Goal: Task Accomplishment & Management: Use online tool/utility

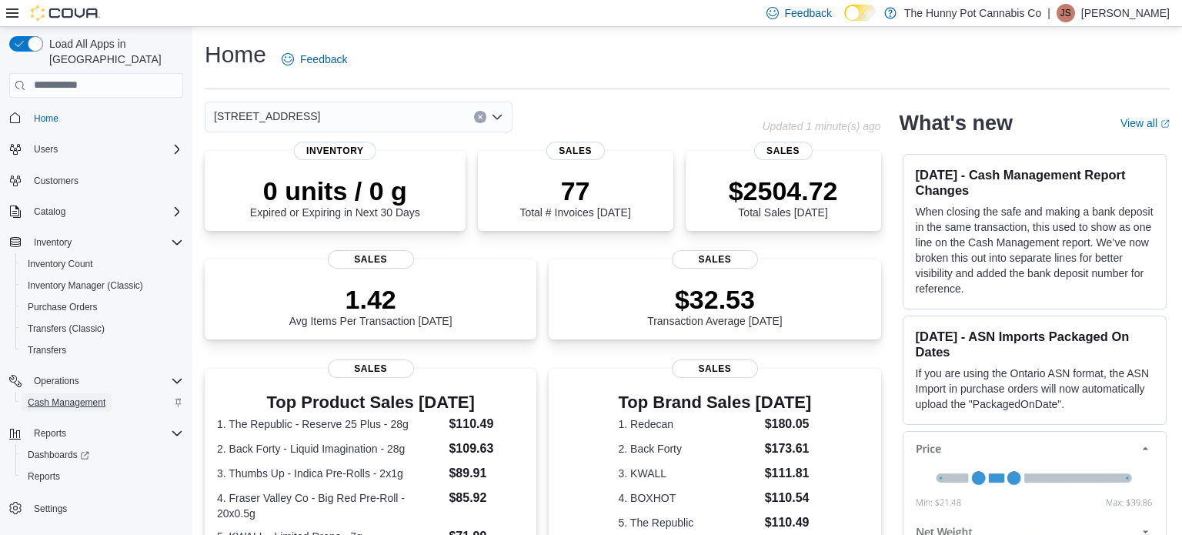
click at [43, 396] on span "Cash Management" at bounding box center [67, 402] width 78 height 12
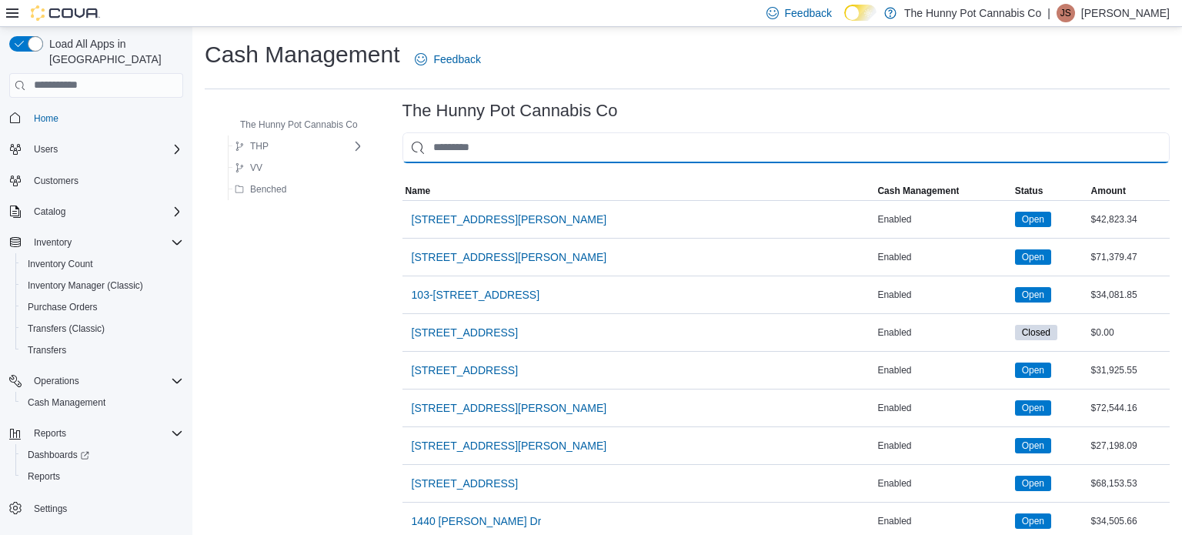
click at [500, 138] on input "This is a search bar. As you type, the results lower in the page will automatic…" at bounding box center [786, 147] width 767 height 31
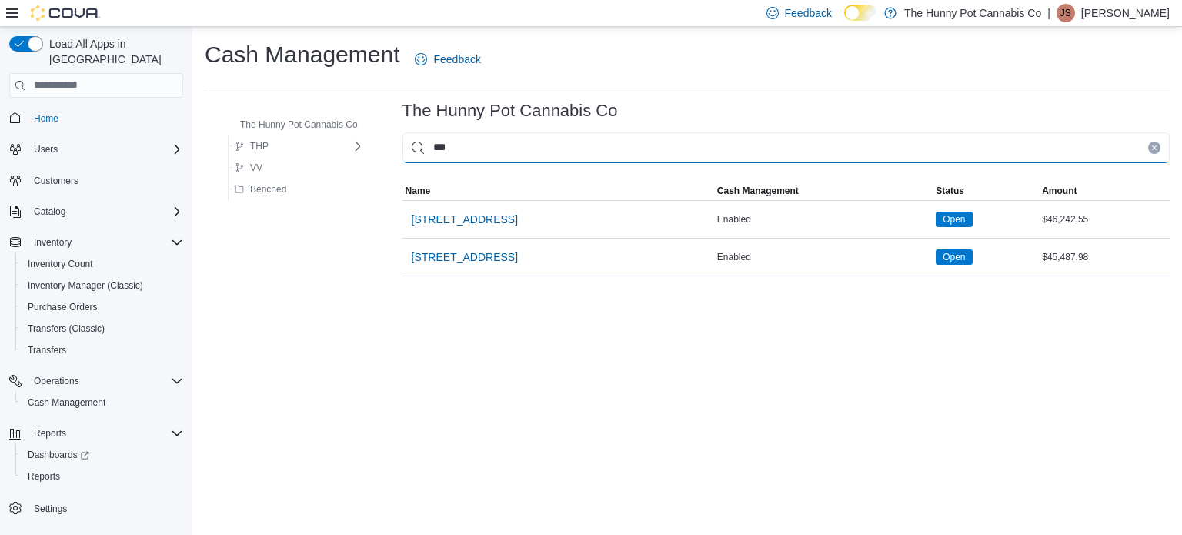
type input "****"
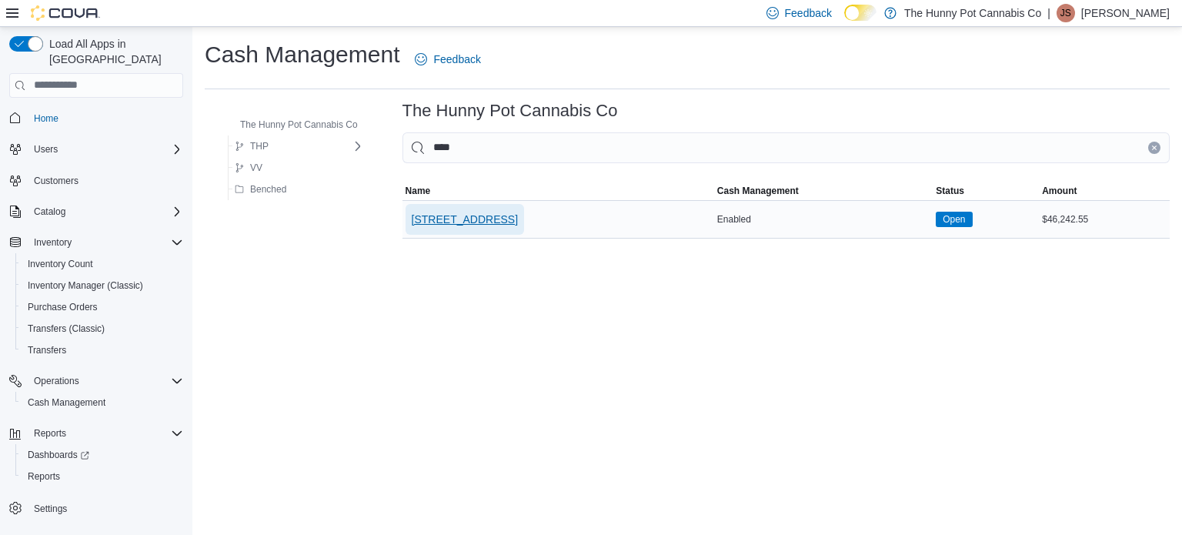
click at [443, 225] on span "[STREET_ADDRESS]" at bounding box center [465, 219] width 106 height 15
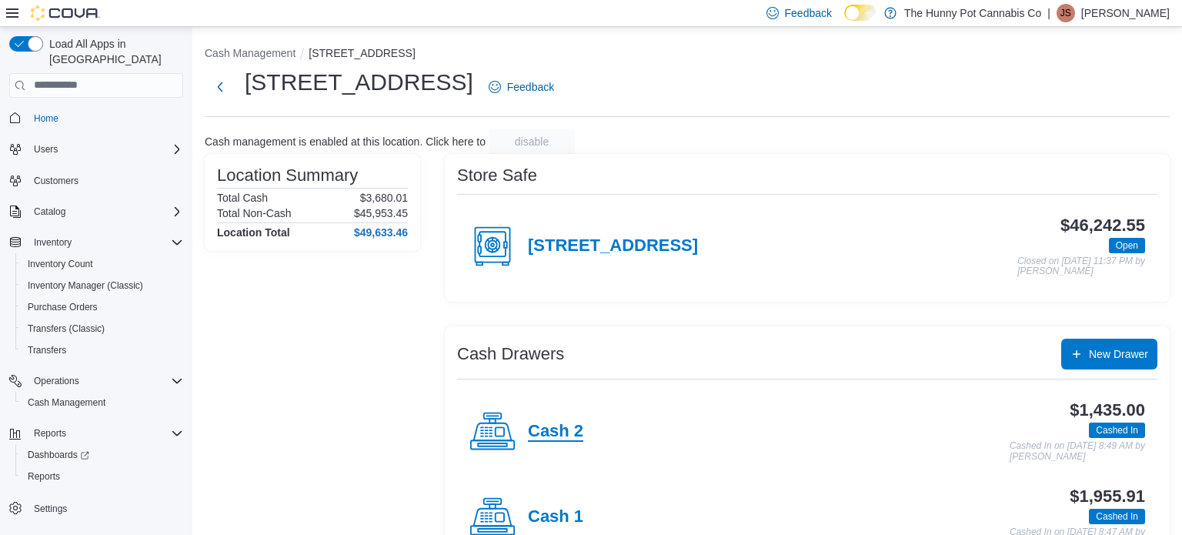
click at [552, 428] on h4 "Cash 2" at bounding box center [555, 432] width 55 height 20
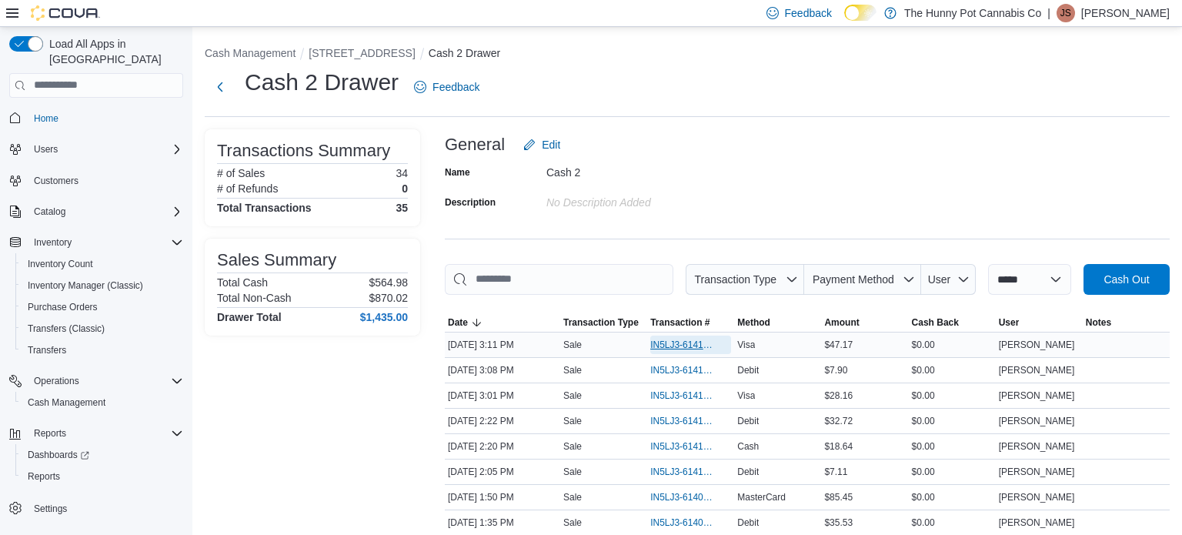
click at [674, 341] on span "IN5LJ3-6141607" at bounding box center [682, 345] width 65 height 12
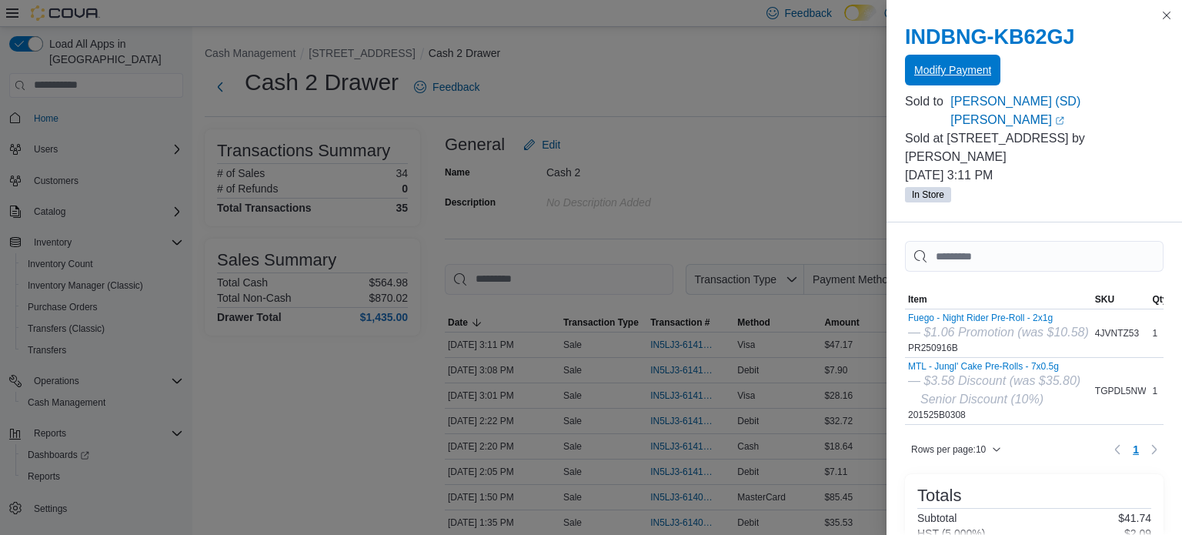
click at [983, 73] on span "Modify Payment" at bounding box center [952, 69] width 77 height 15
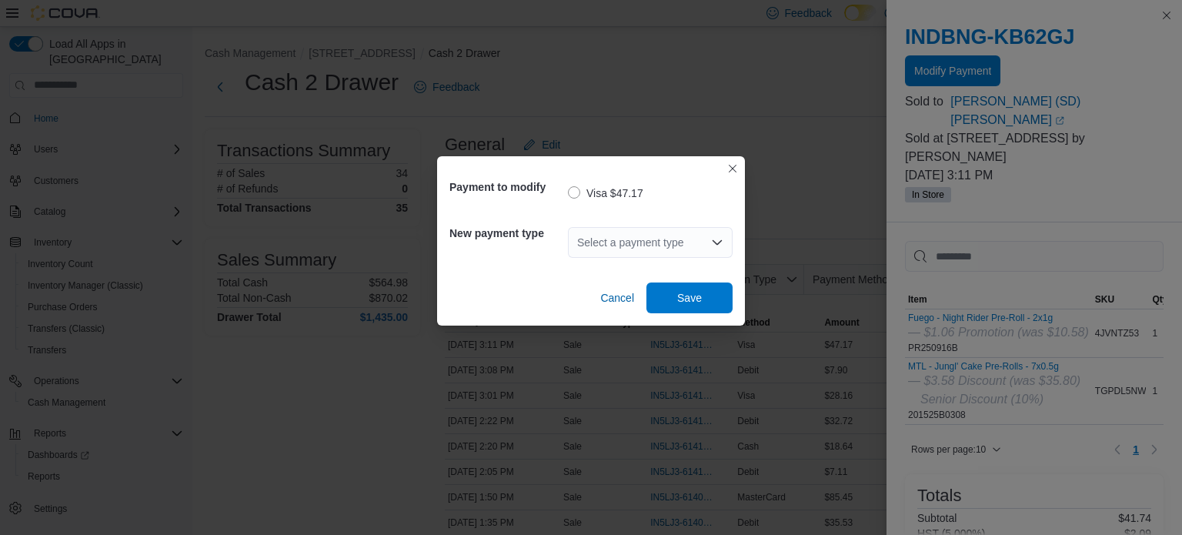
click at [720, 243] on icon "Open list of options" at bounding box center [717, 242] width 12 height 12
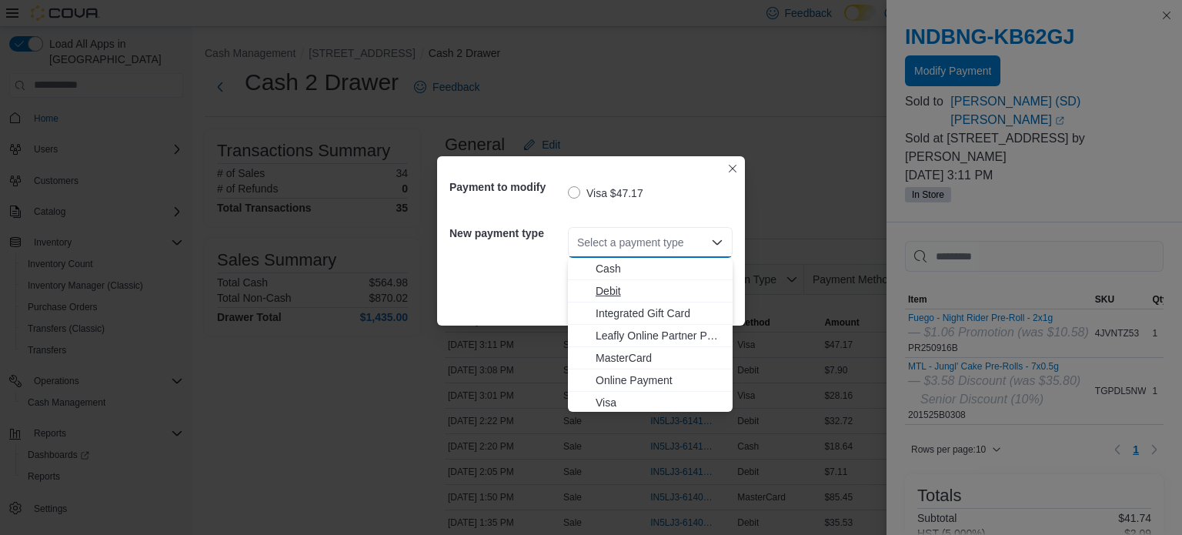
click at [624, 286] on span "Debit" at bounding box center [660, 290] width 128 height 15
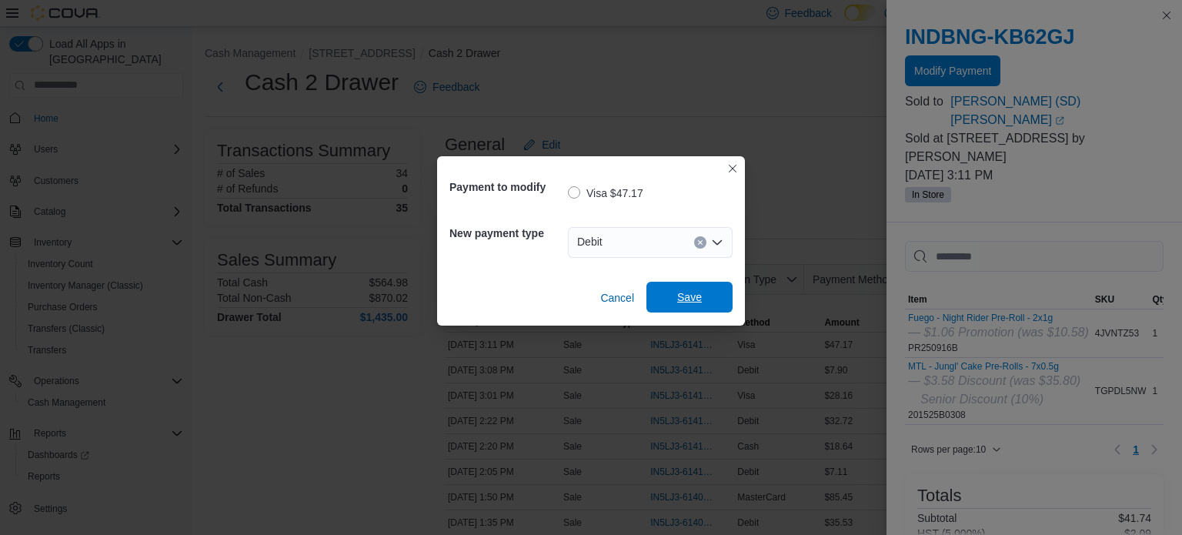
click at [677, 293] on span "Save" at bounding box center [689, 296] width 25 height 15
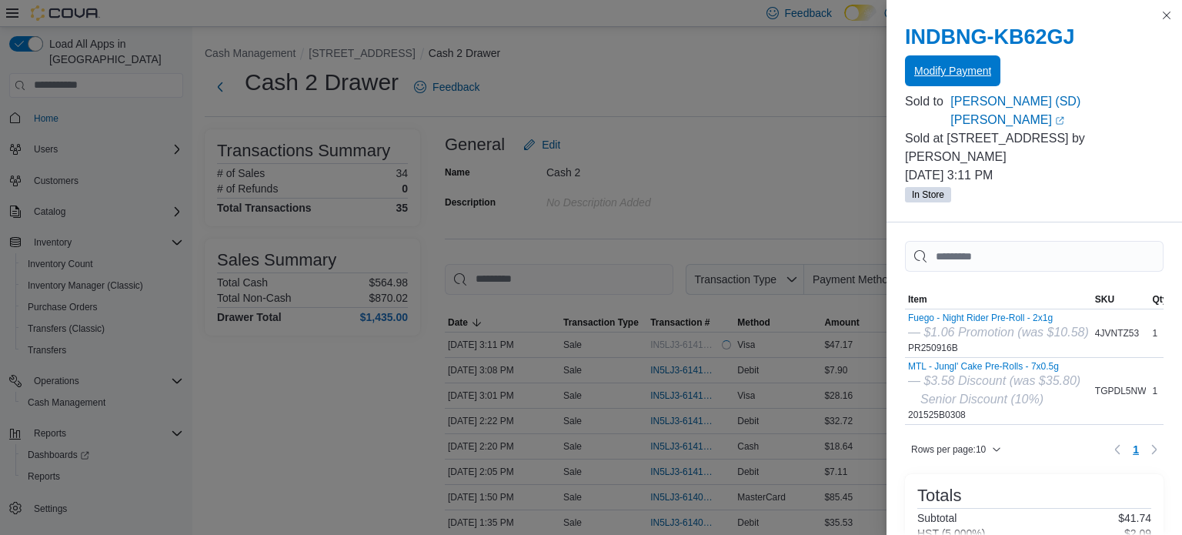
scroll to position [299, 0]
